Goal: Check status

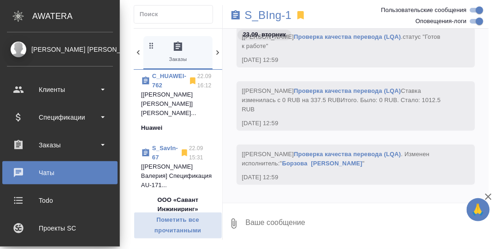
scroll to position [157, 0]
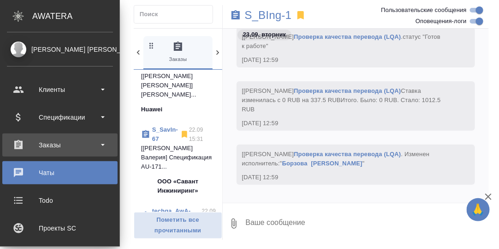
click at [54, 147] on div "Заказы" at bounding box center [60, 145] width 106 height 14
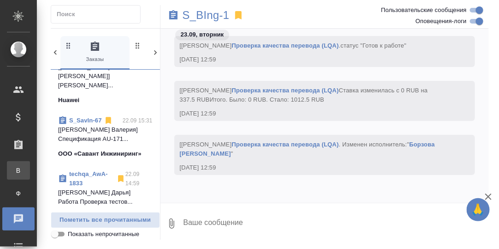
click at [14, 170] on div "Все заказы" at bounding box center [7, 170] width 14 height 9
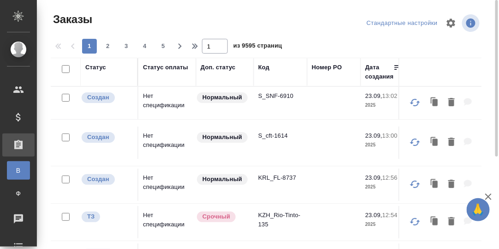
click at [264, 68] on div "Код" at bounding box center [263, 67] width 11 height 9
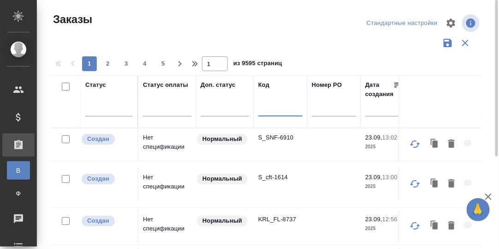
click at [271, 112] on input "text" at bounding box center [280, 111] width 44 height 12
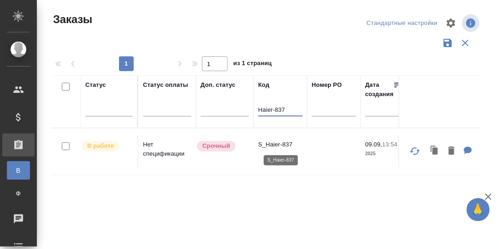
type input "Haier-837"
click at [278, 142] on p "S_Haier-837" at bounding box center [280, 144] width 44 height 9
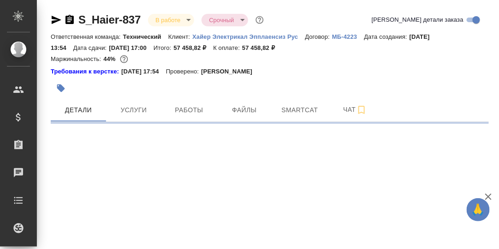
select select "RU"
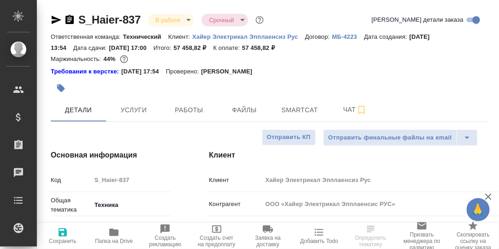
type textarea "x"
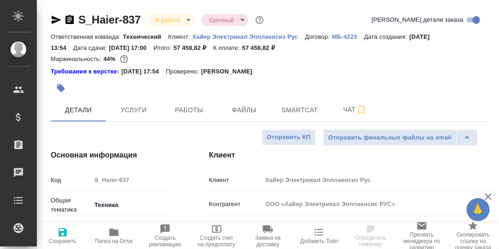
type textarea "x"
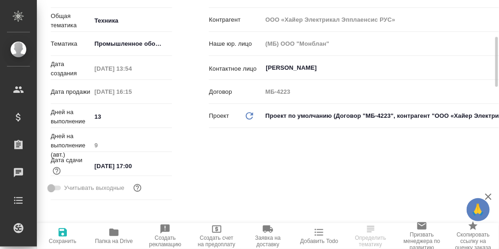
scroll to position [230, 0]
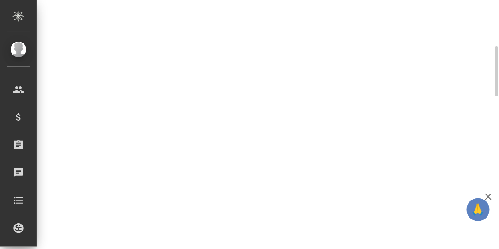
select select "RU"
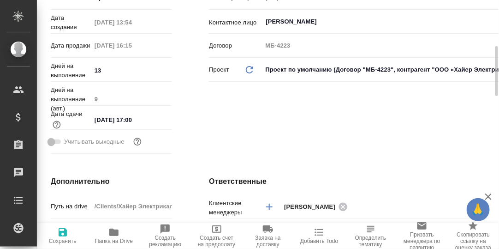
type textarea "x"
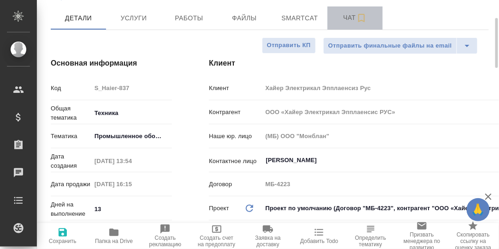
click at [347, 18] on span "Чат" at bounding box center [355, 18] width 44 height 12
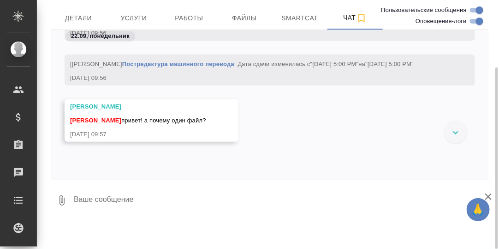
scroll to position [24121, 0]
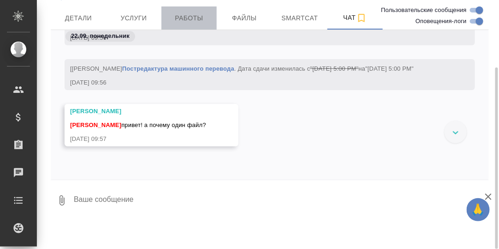
drag, startPoint x: 190, startPoint y: 17, endPoint x: 193, endPoint y: 20, distance: 4.9
click at [189, 18] on span "Работы" at bounding box center [189, 18] width 44 height 12
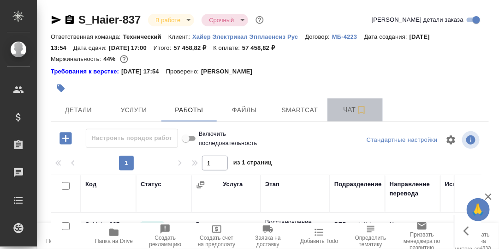
drag, startPoint x: 354, startPoint y: 109, endPoint x: 342, endPoint y: 117, distance: 13.7
click at [352, 110] on span "Чат" at bounding box center [355, 110] width 44 height 12
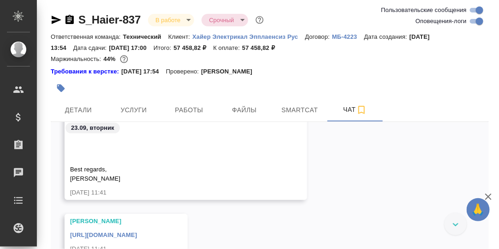
scroll to position [25719, 0]
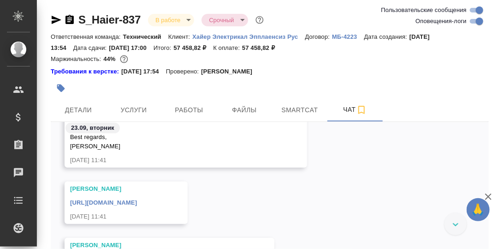
click at [137, 202] on link "https://drive.awatera.com/s/t5MG4Cs3X4Wi7CH" at bounding box center [103, 202] width 67 height 7
